Goal: Entertainment & Leisure: Consume media (video, audio)

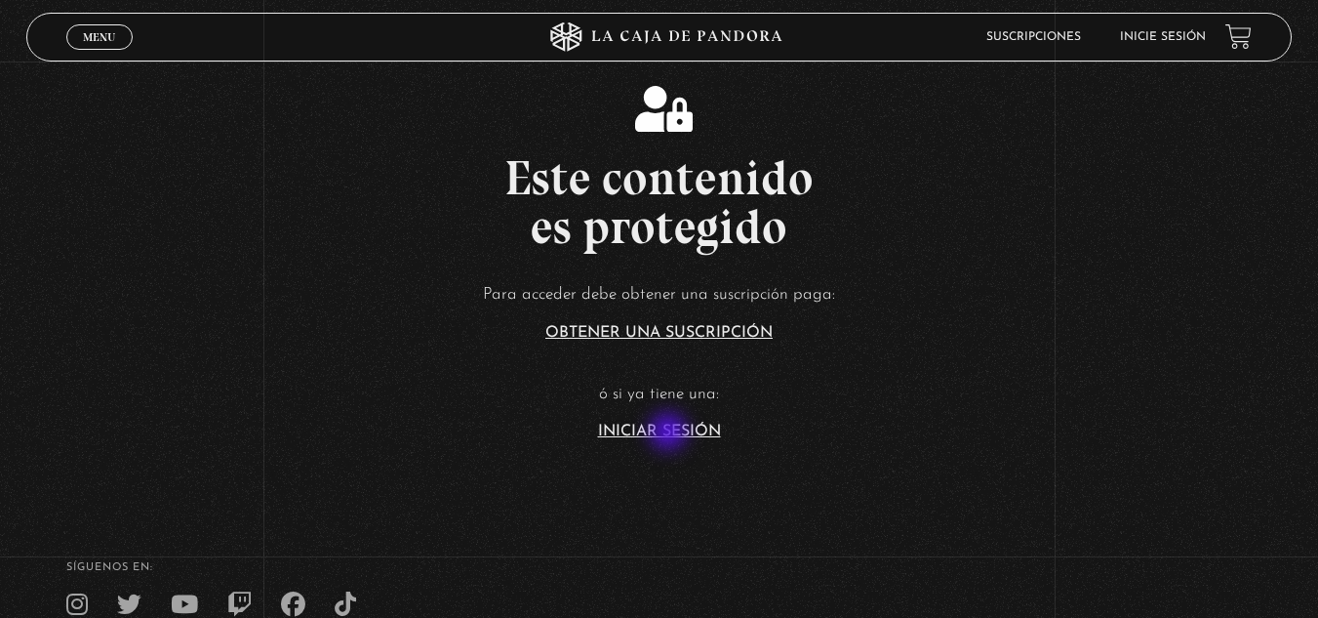
click at [670, 433] on link "Iniciar Sesión" at bounding box center [659, 431] width 123 height 16
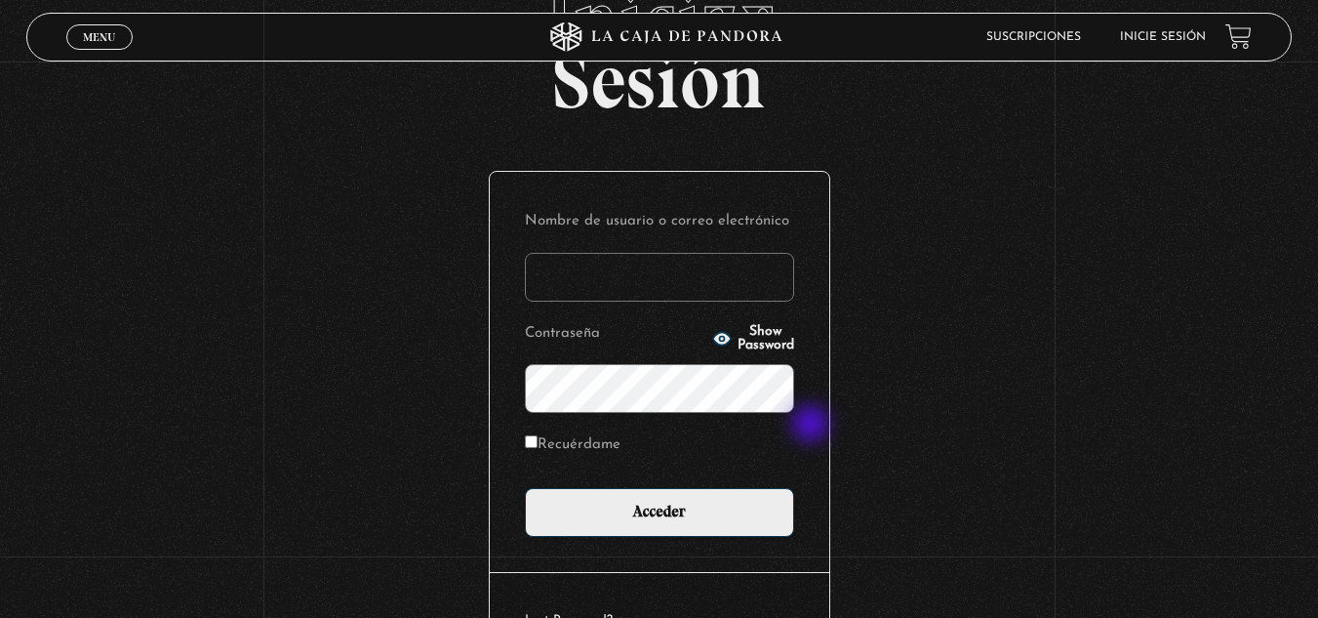
scroll to position [120, 0]
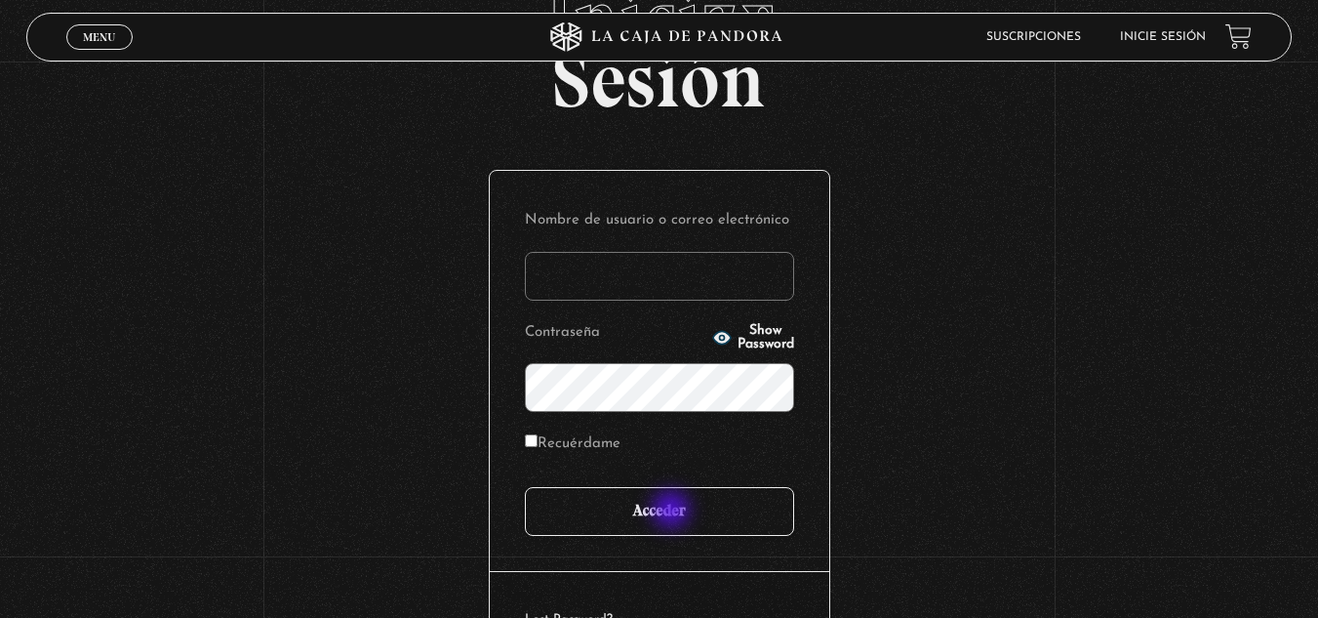
type input "[EMAIL_ADDRESS][DOMAIN_NAME]"
click at [673, 511] on input "Acceder" at bounding box center [659, 511] width 269 height 49
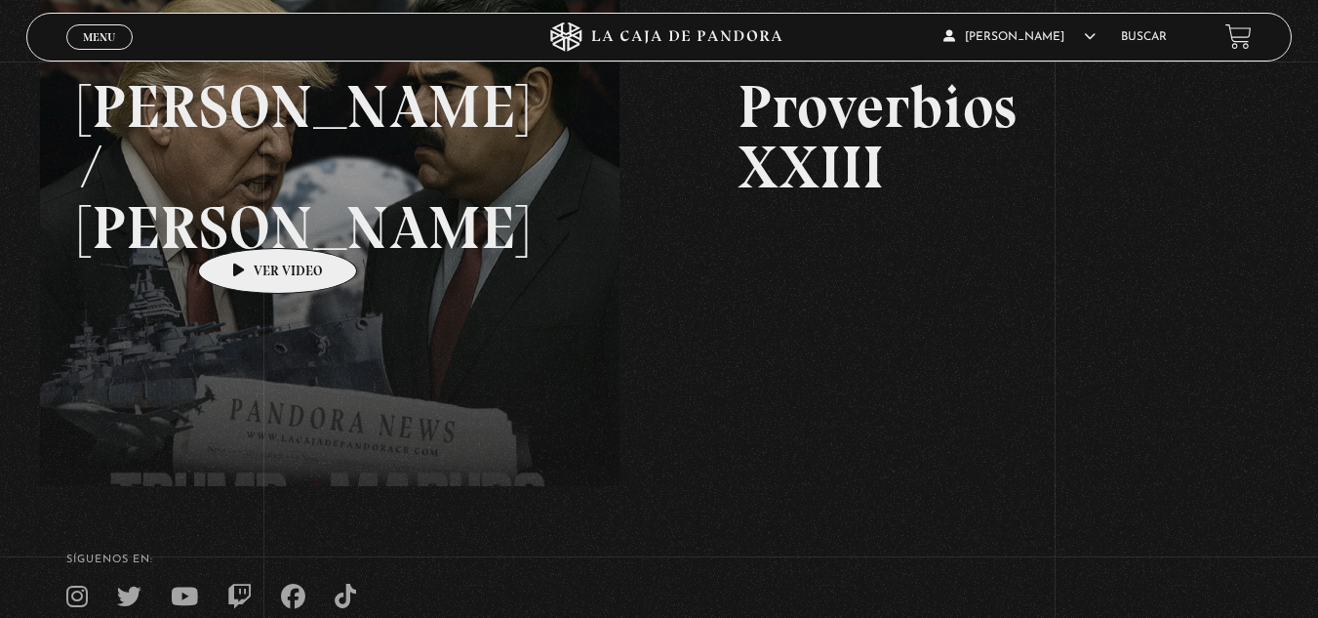
scroll to position [220, 0]
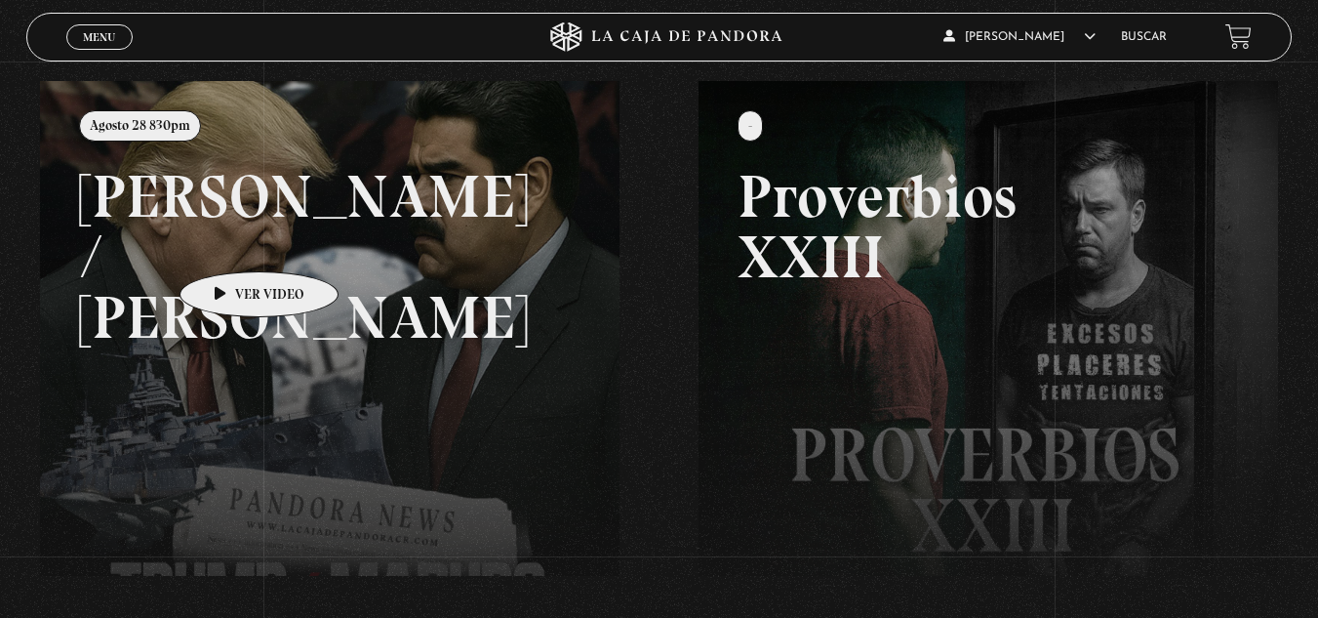
click at [228, 242] on link at bounding box center [699, 390] width 1318 height 618
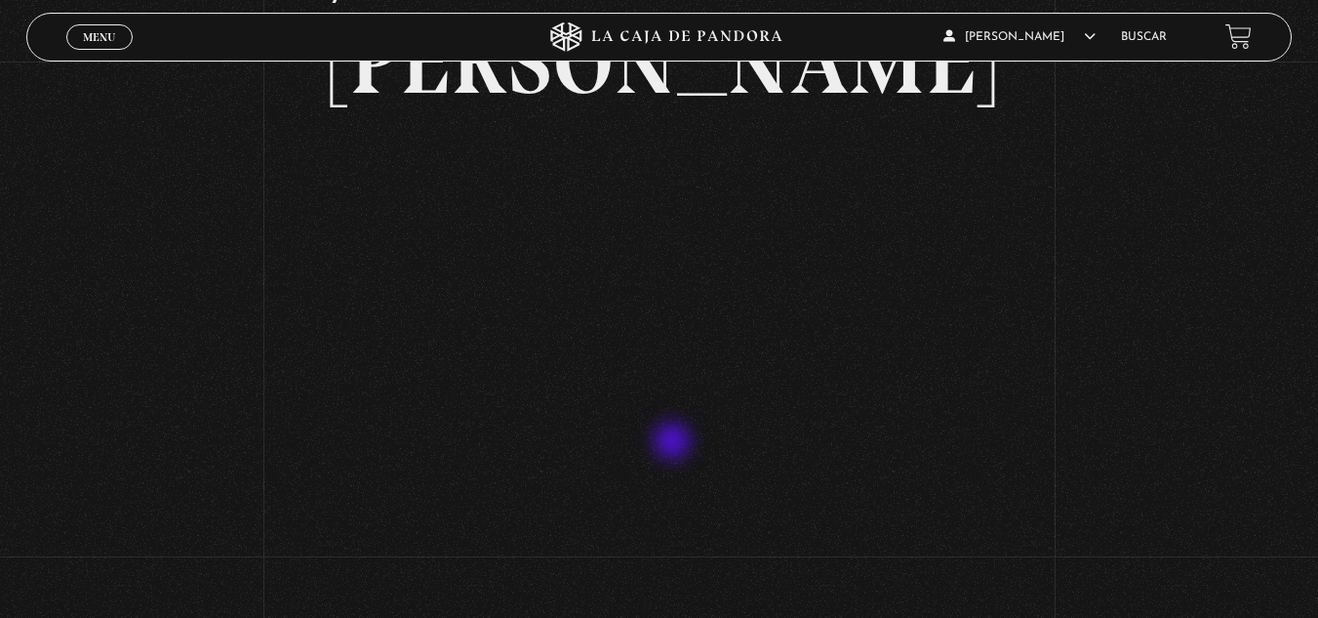
scroll to position [325, 0]
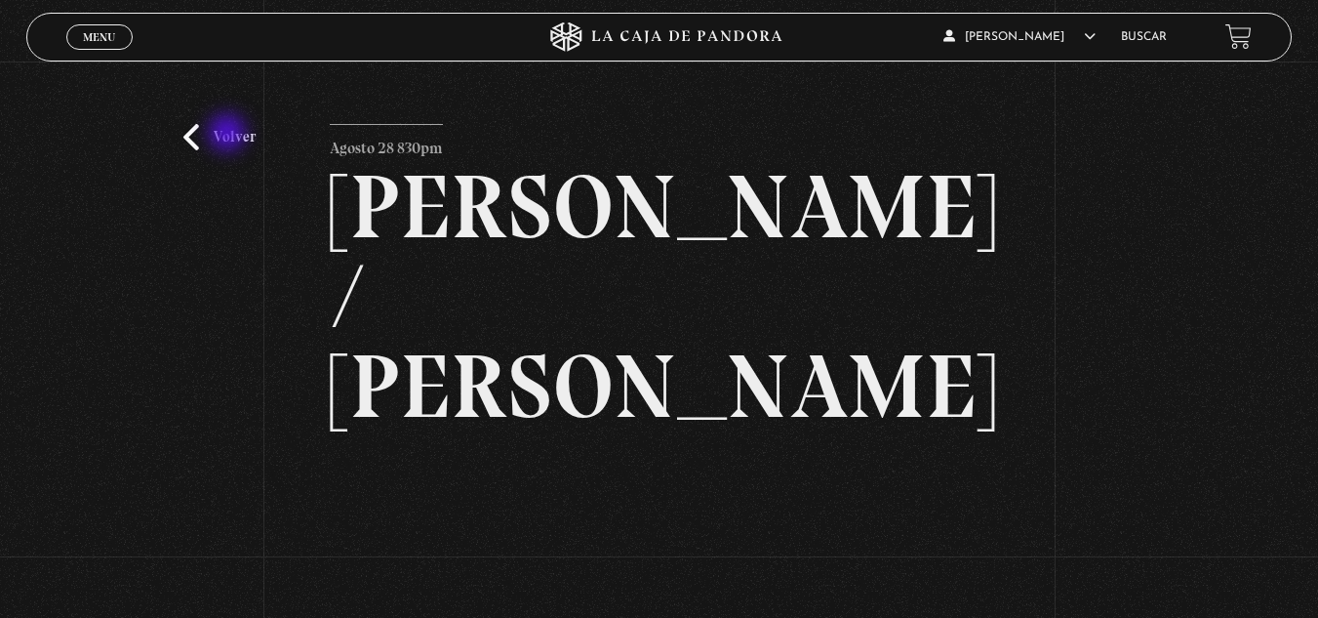
click at [229, 135] on link "Volver" at bounding box center [219, 137] width 72 height 26
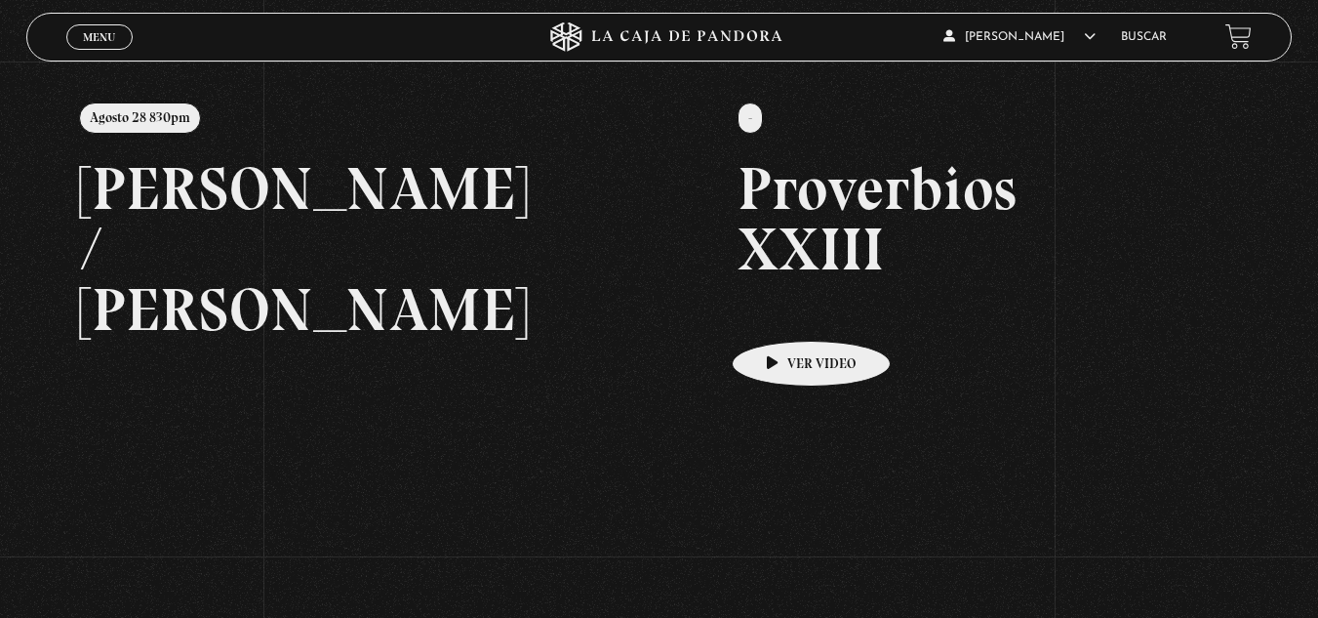
scroll to position [226, 0]
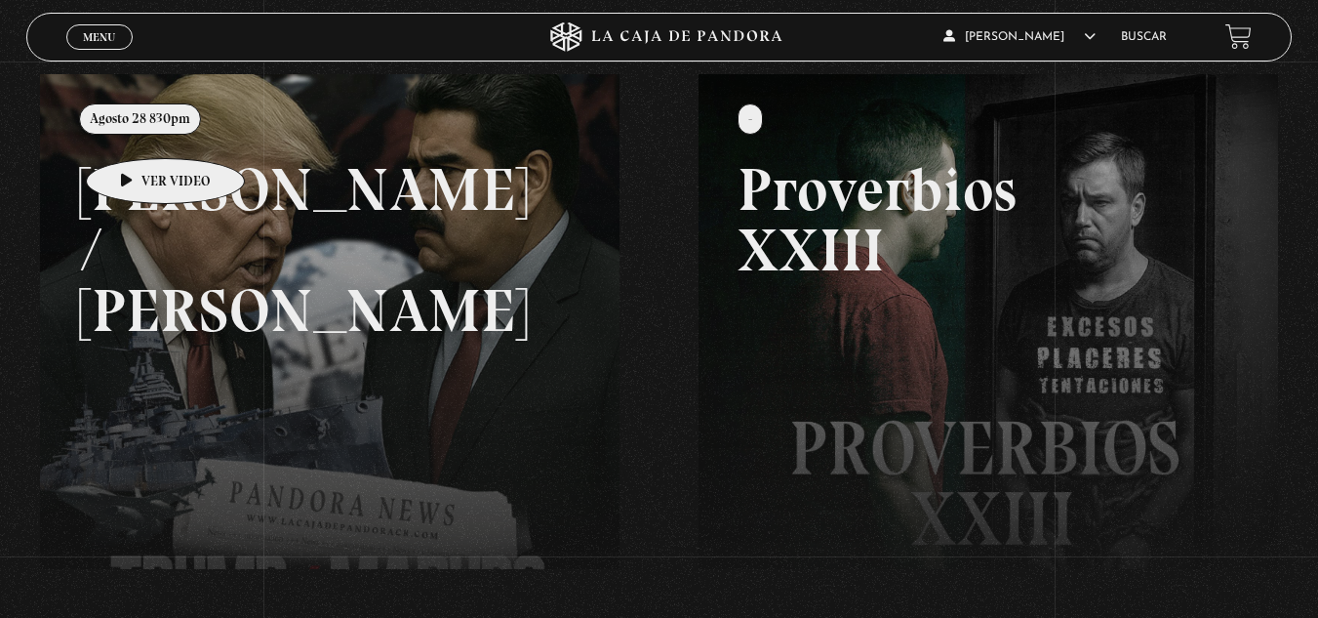
click at [135, 129] on link at bounding box center [699, 383] width 1318 height 618
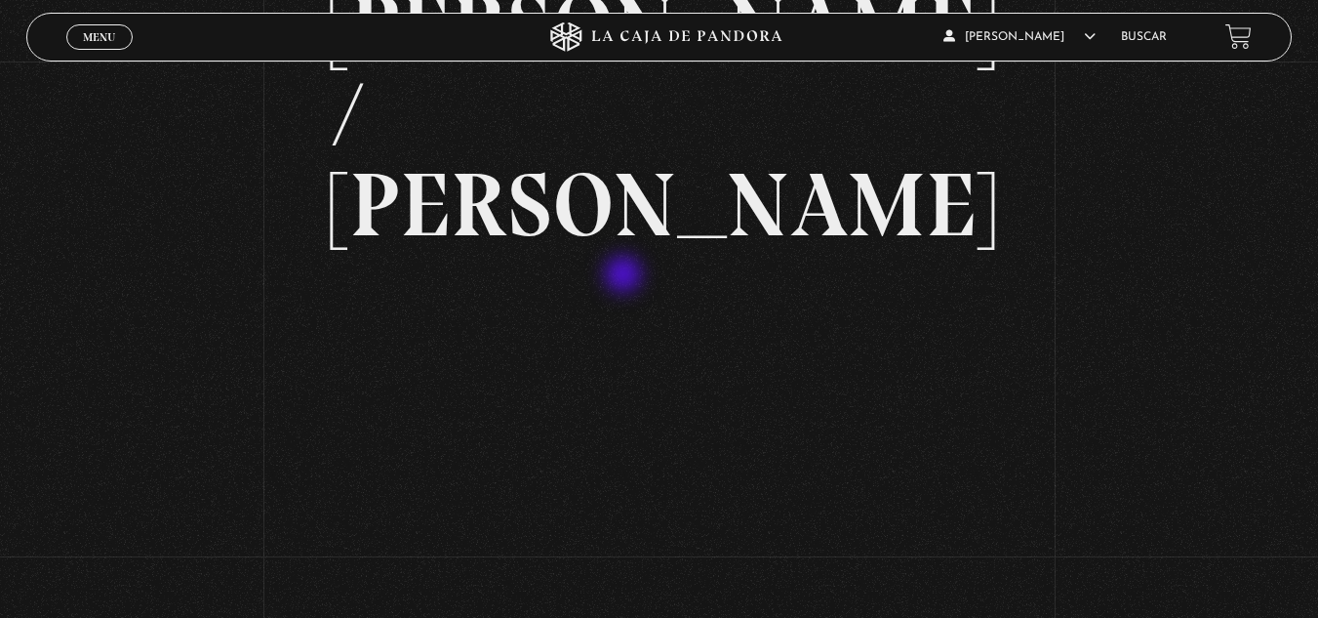
scroll to position [182, 0]
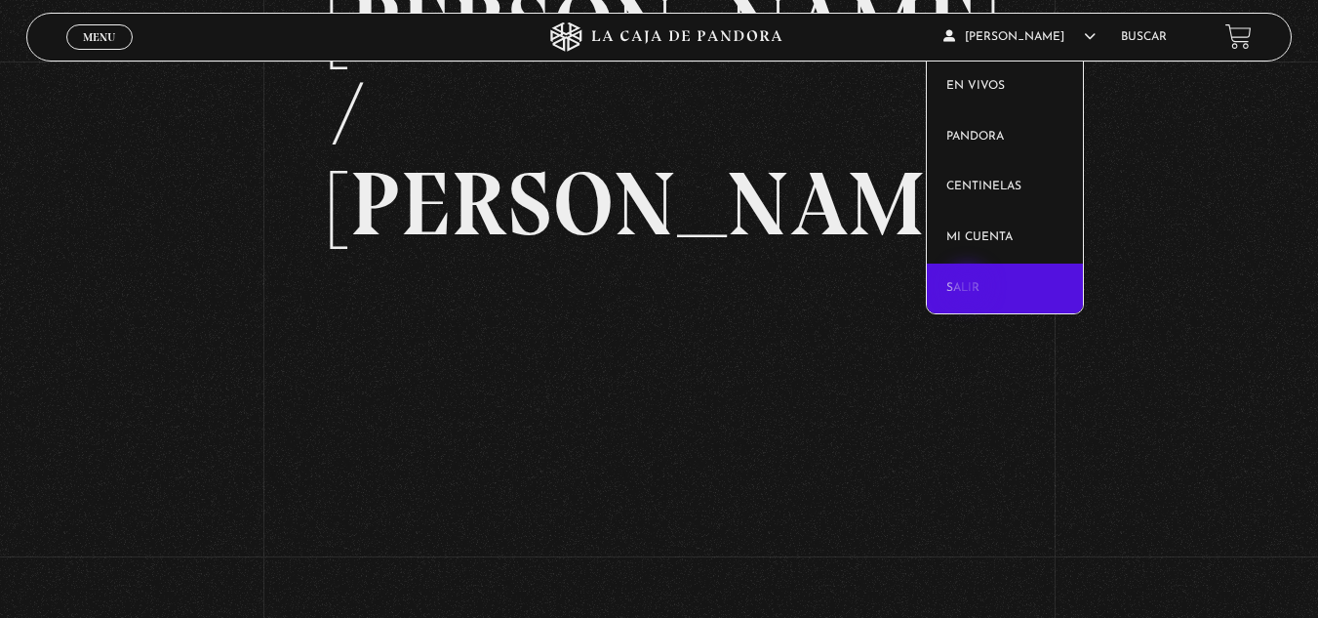
click at [970, 288] on link "Salir" at bounding box center [1005, 288] width 156 height 51
